Goal: Task Accomplishment & Management: Use online tool/utility

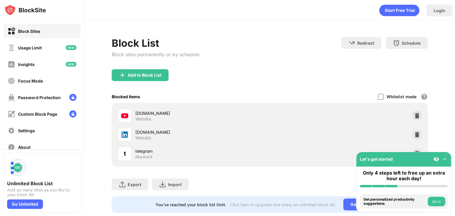
scroll to position [17, 0]
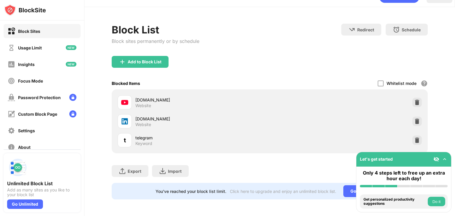
click at [414, 138] on img at bounding box center [417, 141] width 6 height 6
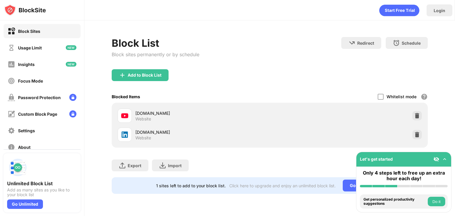
scroll to position [0, 0]
click at [131, 71] on div "Add to Block List" at bounding box center [140, 75] width 57 height 12
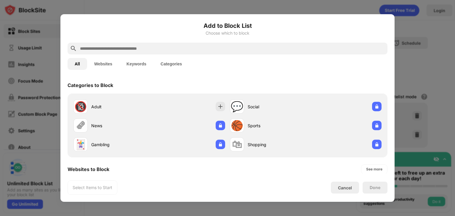
click at [134, 68] on button "Keywords" at bounding box center [136, 64] width 34 height 12
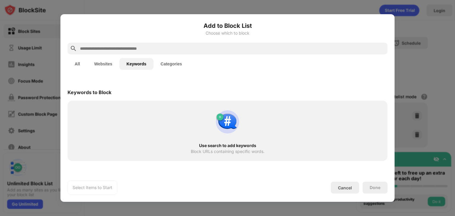
click at [130, 49] on input "text" at bounding box center [232, 48] width 306 height 7
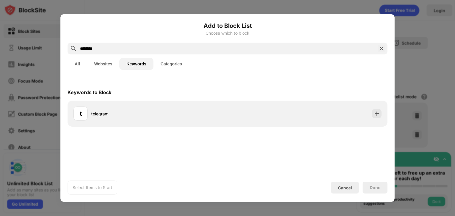
type input "********"
click at [152, 97] on div "Keywords to Block" at bounding box center [228, 92] width 320 height 17
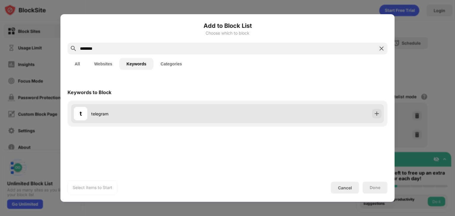
click at [163, 114] on div "telegram" at bounding box center [159, 114] width 136 height 6
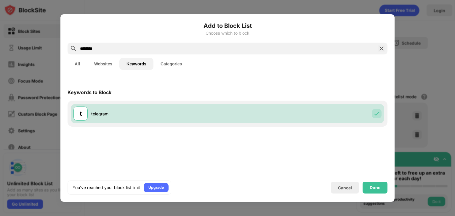
click at [375, 195] on div "Add to Block List Choose which to block ******** All Websites Keywords Categori…" at bounding box center [227, 108] width 334 height 188
click at [371, 186] on div "Done" at bounding box center [375, 188] width 11 height 5
